Goal: Task Accomplishment & Management: Use online tool/utility

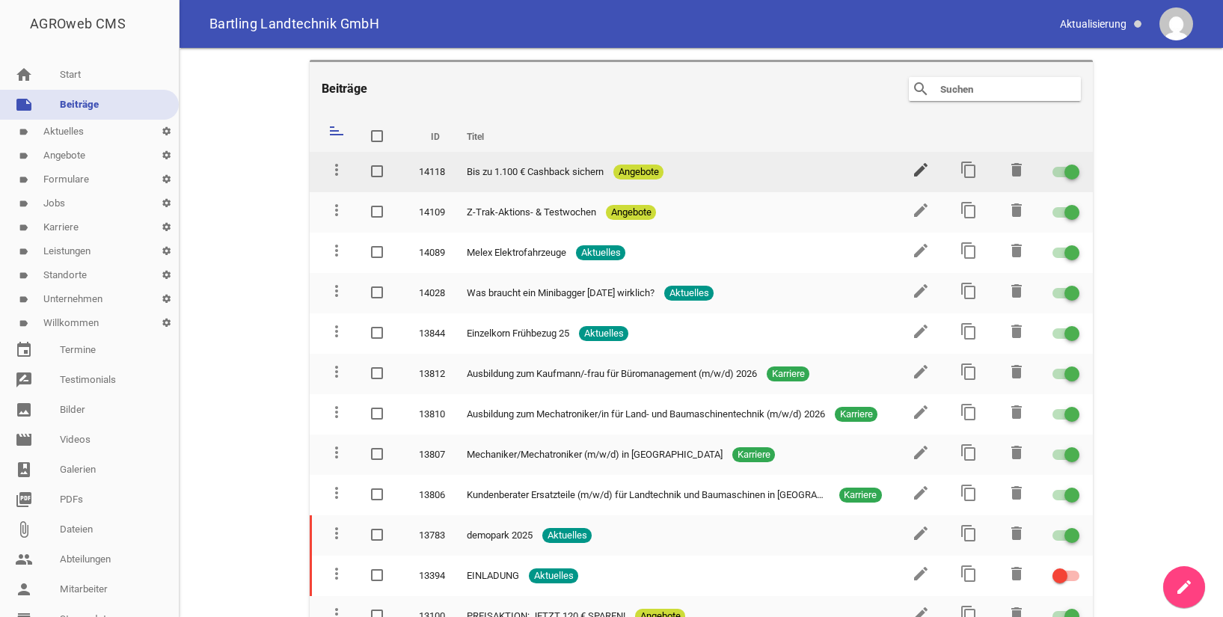
click at [912, 170] on icon "edit" at bounding box center [921, 170] width 18 height 18
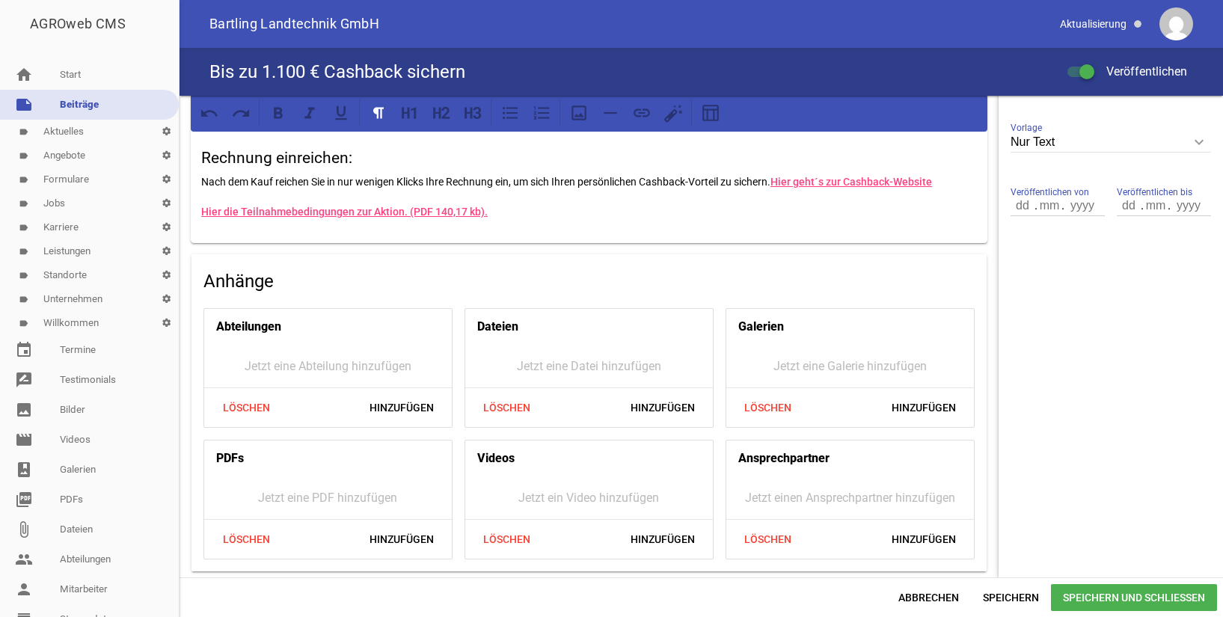
scroll to position [231, 0]
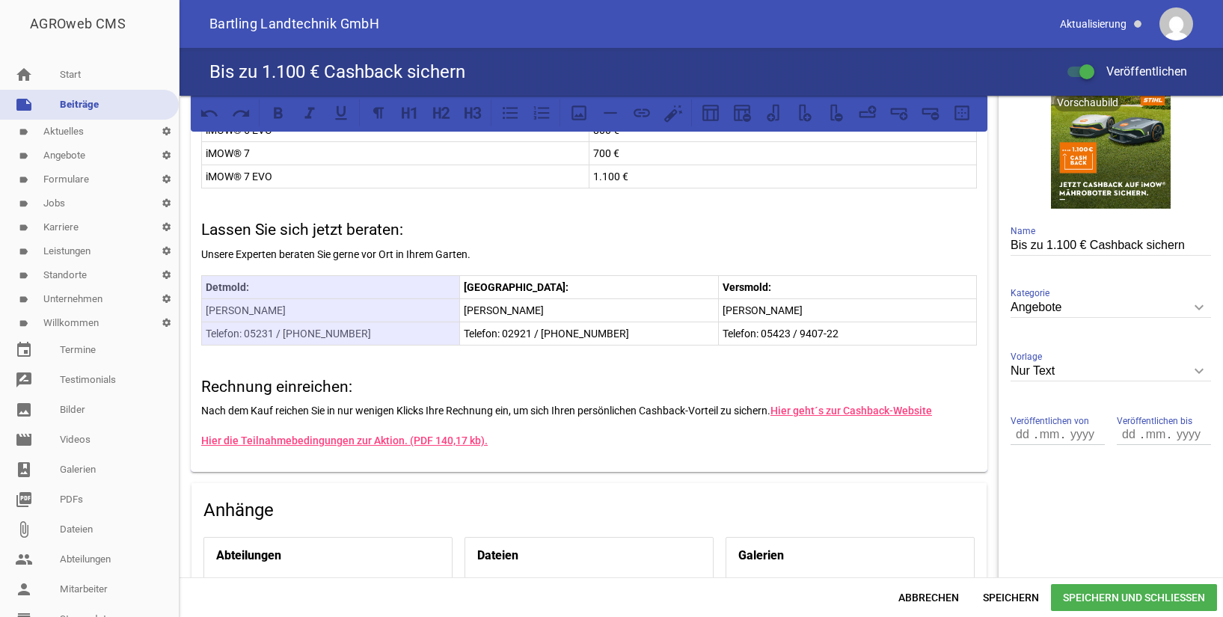
drag, startPoint x: 369, startPoint y: 289, endPoint x: 372, endPoint y: 340, distance: 50.9
click at [371, 339] on tbody "Detmold: [GEOGRAPHIC_DATA]: [GEOGRAPHIC_DATA]: [PERSON_NAME] [PERSON_NAME] [PER…" at bounding box center [589, 310] width 775 height 70
click at [962, 114] on icon at bounding box center [961, 112] width 8 height 8
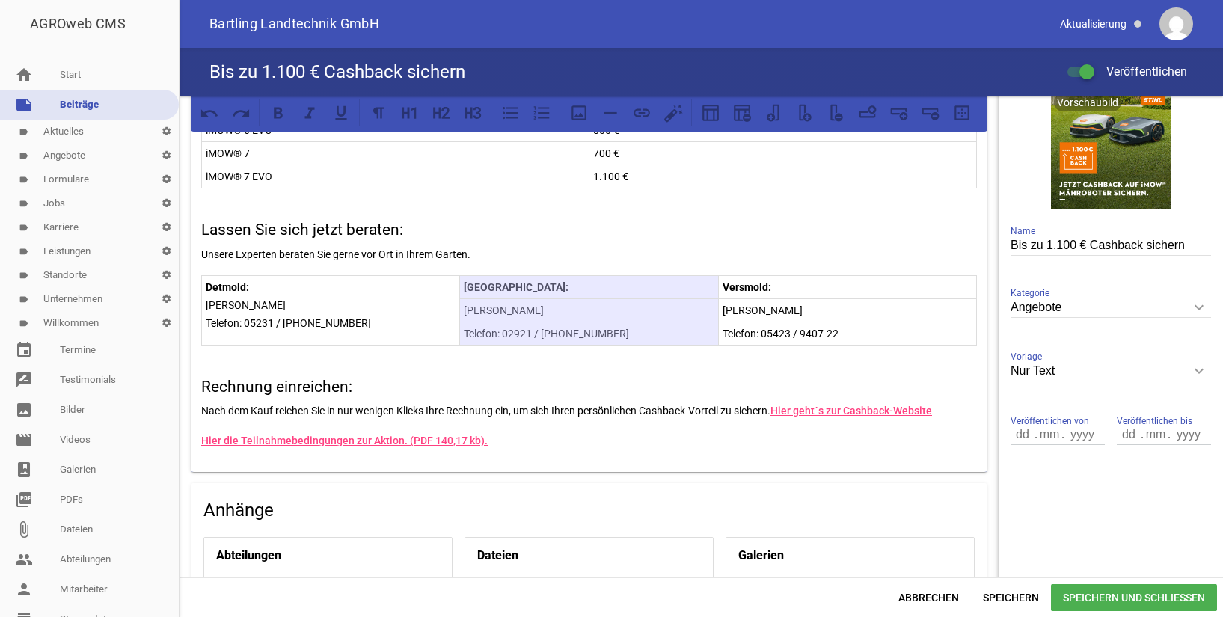
drag, startPoint x: 649, startPoint y: 287, endPoint x: 654, endPoint y: 329, distance: 42.2
click at [654, 329] on tbody "Detmold: [PERSON_NAME] Telefon: 05231 / [PHONE_NUMBER] [GEOGRAPHIC_DATA]: [GEOG…" at bounding box center [589, 310] width 775 height 70
click at [958, 117] on icon at bounding box center [961, 112] width 19 height 19
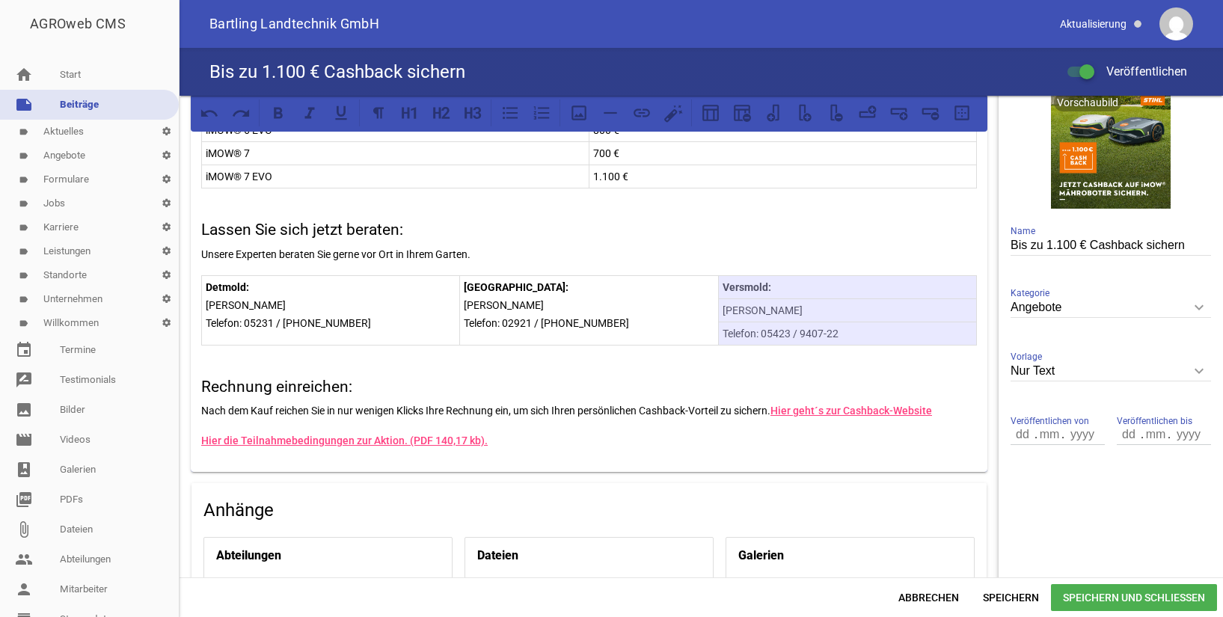
drag, startPoint x: 929, startPoint y: 285, endPoint x: 930, endPoint y: 339, distance: 53.9
click at [930, 339] on tbody "Detmold: [PERSON_NAME] Telefon: 05231 / [PHONE_NUMBER] [GEOGRAPHIC_DATA]: [PERS…" at bounding box center [589, 310] width 775 height 70
click at [960, 118] on icon at bounding box center [961, 112] width 19 height 19
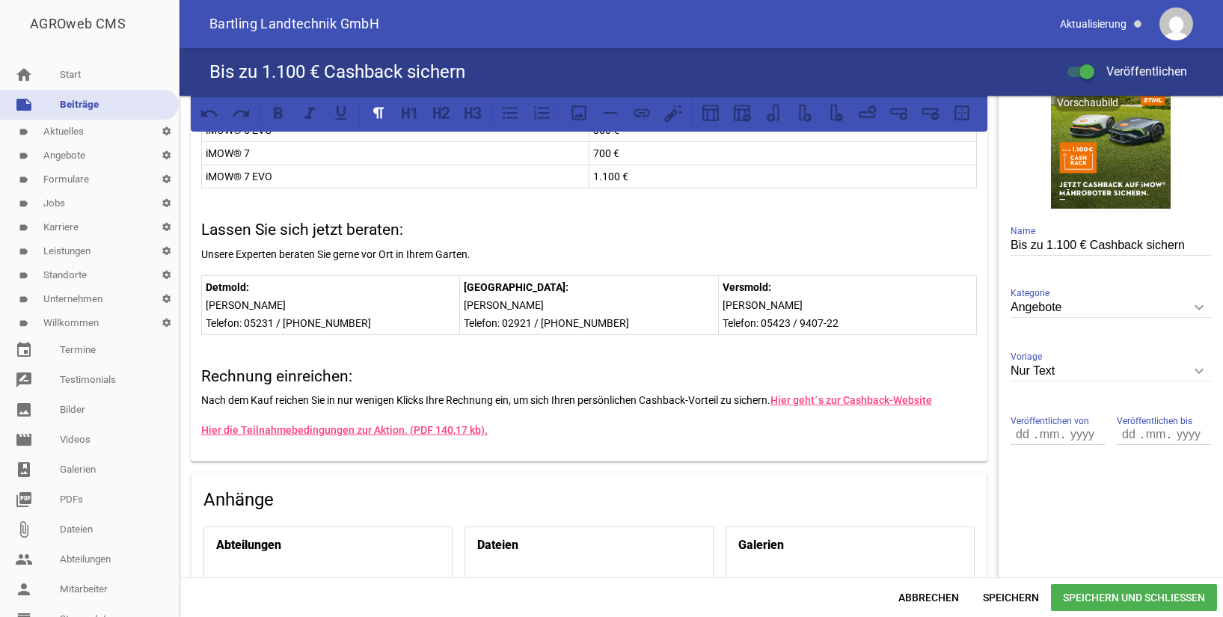
click at [714, 310] on p "[PERSON_NAME]" at bounding box center [589, 305] width 250 height 18
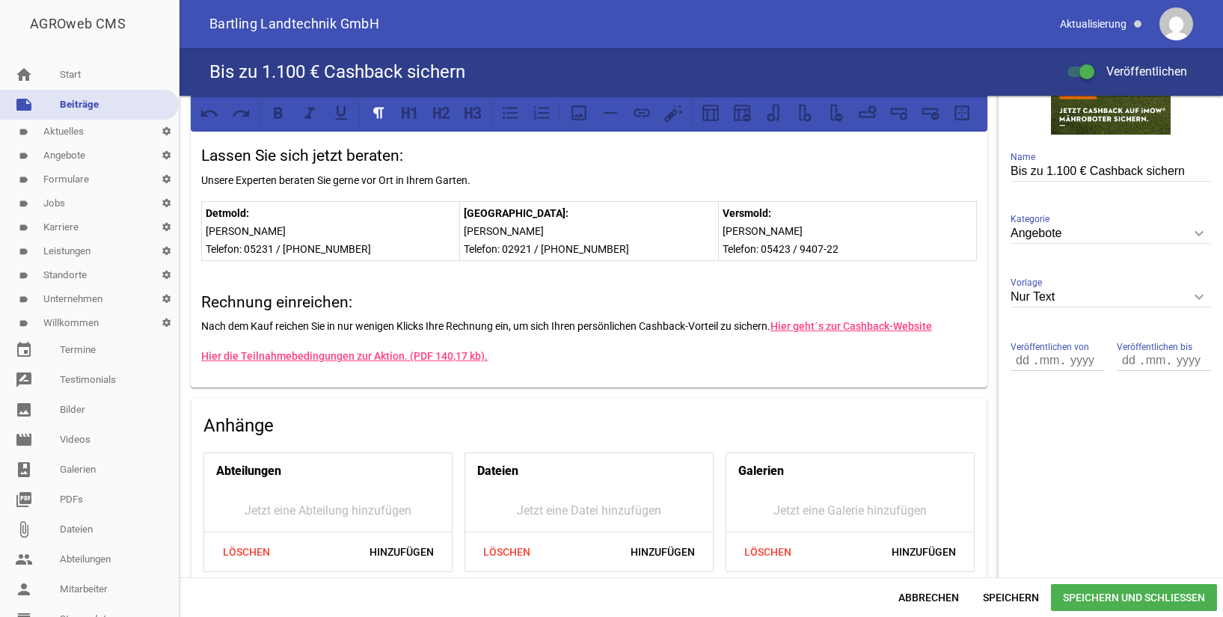
scroll to position [153, 0]
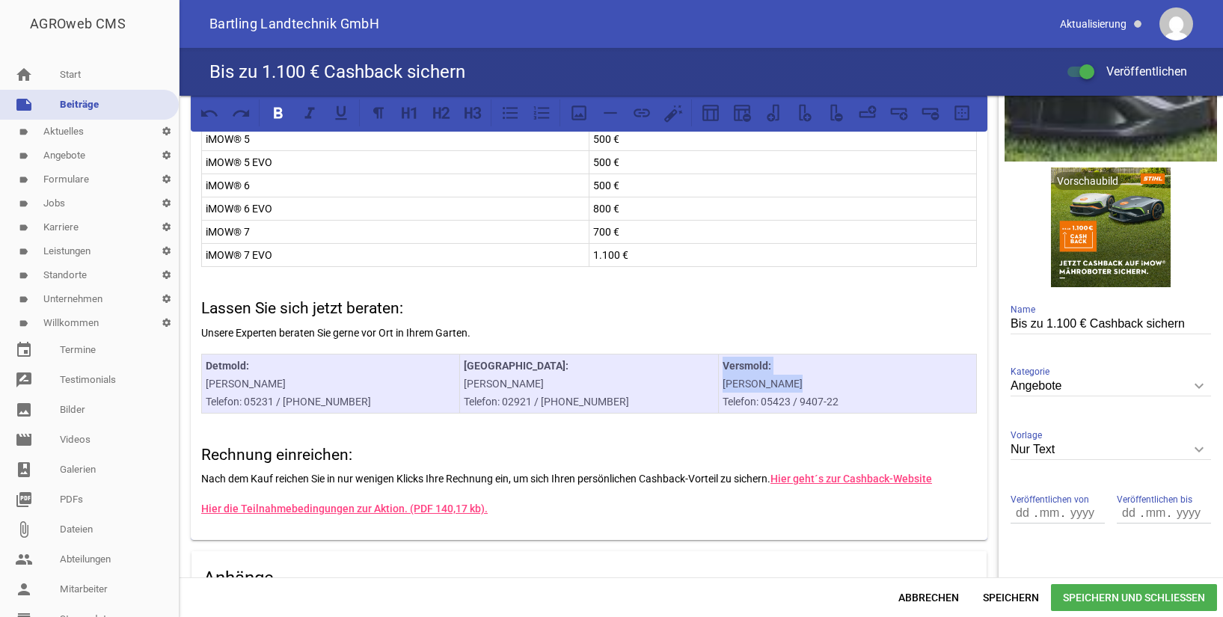
drag, startPoint x: 497, startPoint y: 379, endPoint x: 945, endPoint y: 390, distance: 448.9
click at [945, 354] on tr "Detmold: [PERSON_NAME] Telefon: 05231 / [PHONE_NUMBER] [GEOGRAPHIC_DATA]: [PERS…" at bounding box center [589, 354] width 775 height 0
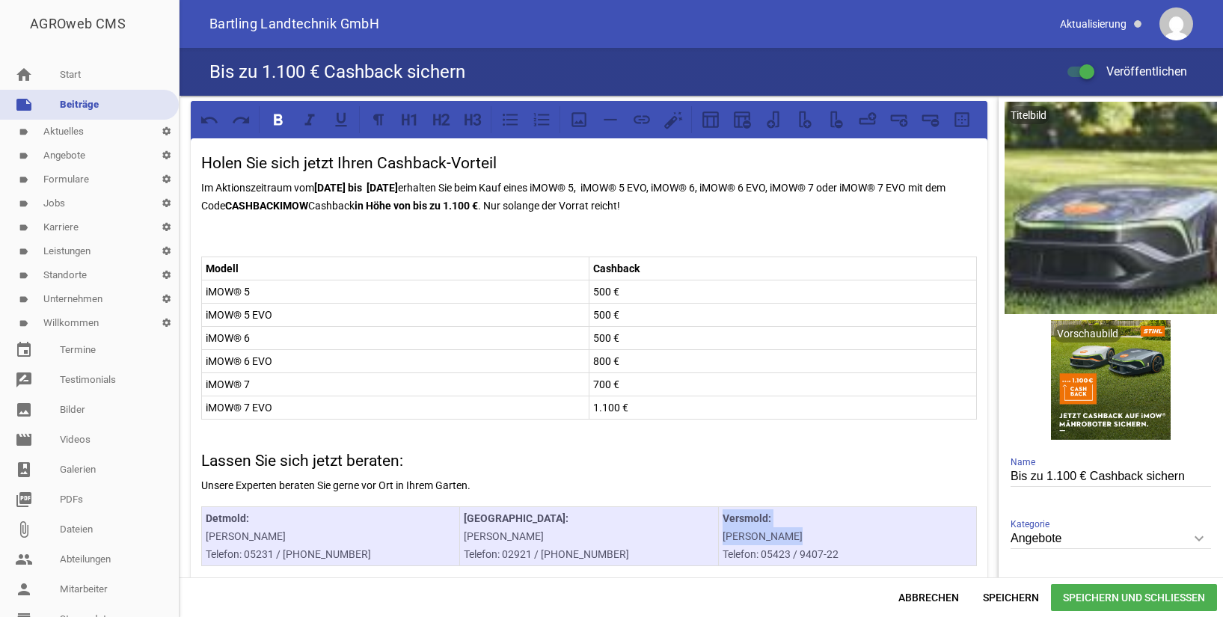
click at [1116, 599] on span "Speichern und Schließen" at bounding box center [1134, 597] width 166 height 27
